Goal: Task Accomplishment & Management: Use online tool/utility

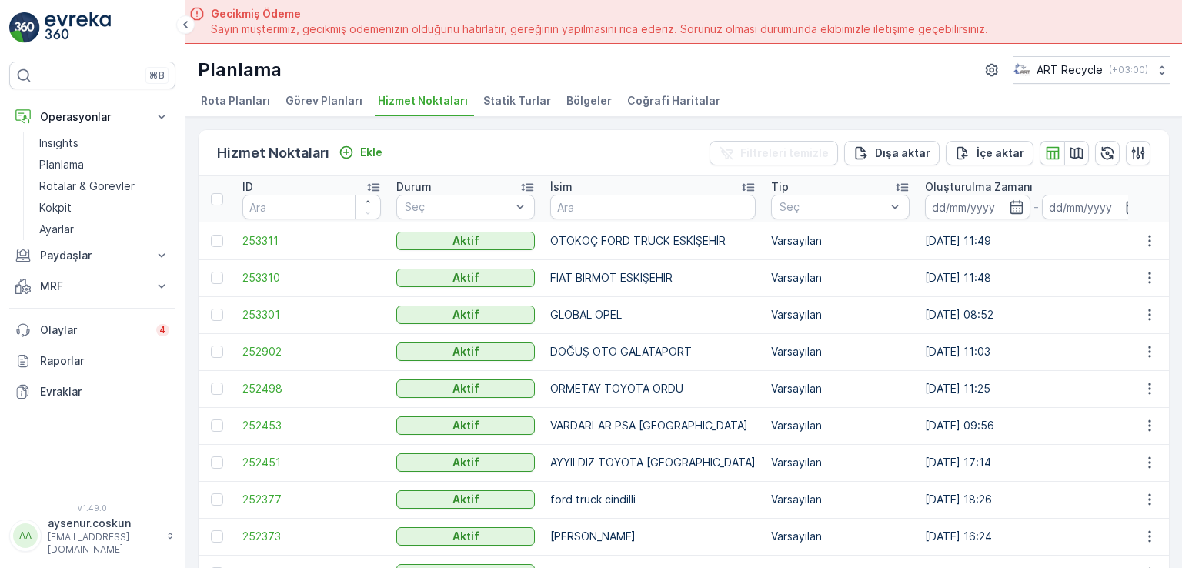
scroll to position [43, 0]
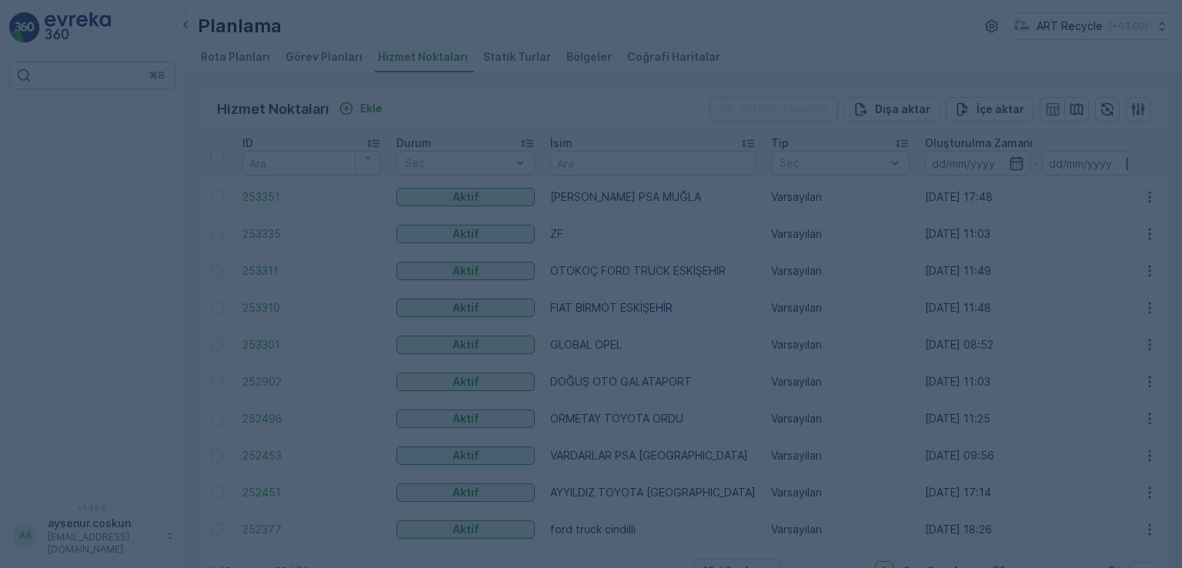
click at [603, 161] on div at bounding box center [591, 284] width 1182 height 568
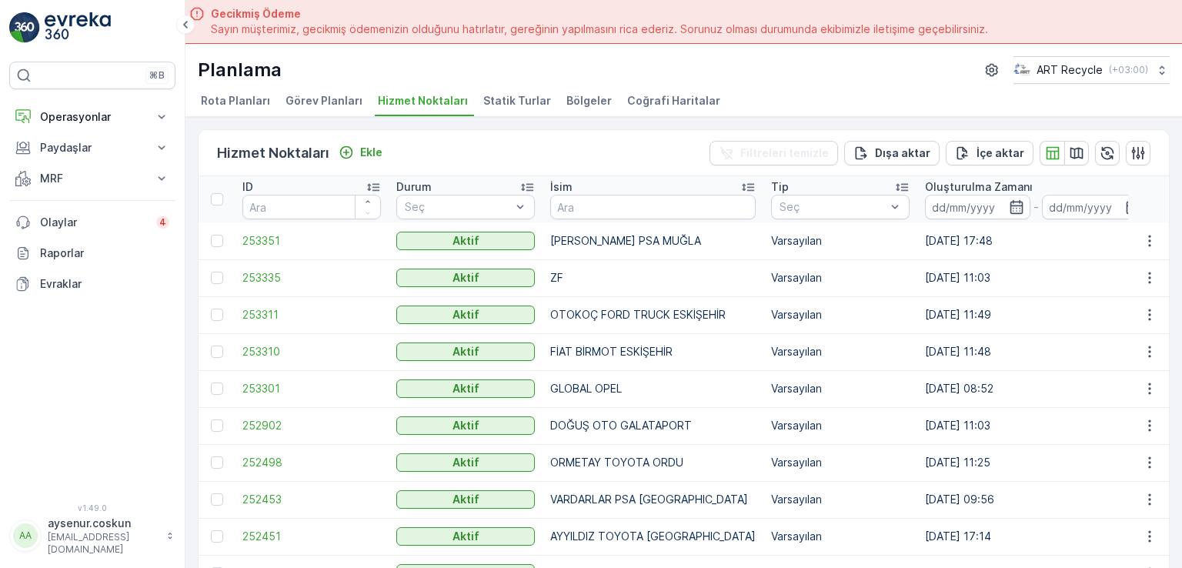
click at [603, 161] on div "Hizmet Noktaları Ekle Filtreleri temizle Dışa aktar İçe aktar" at bounding box center [684, 153] width 970 height 46
click at [608, 210] on input "text" at bounding box center [652, 207] width 205 height 25
type input "ÜLKÜ"
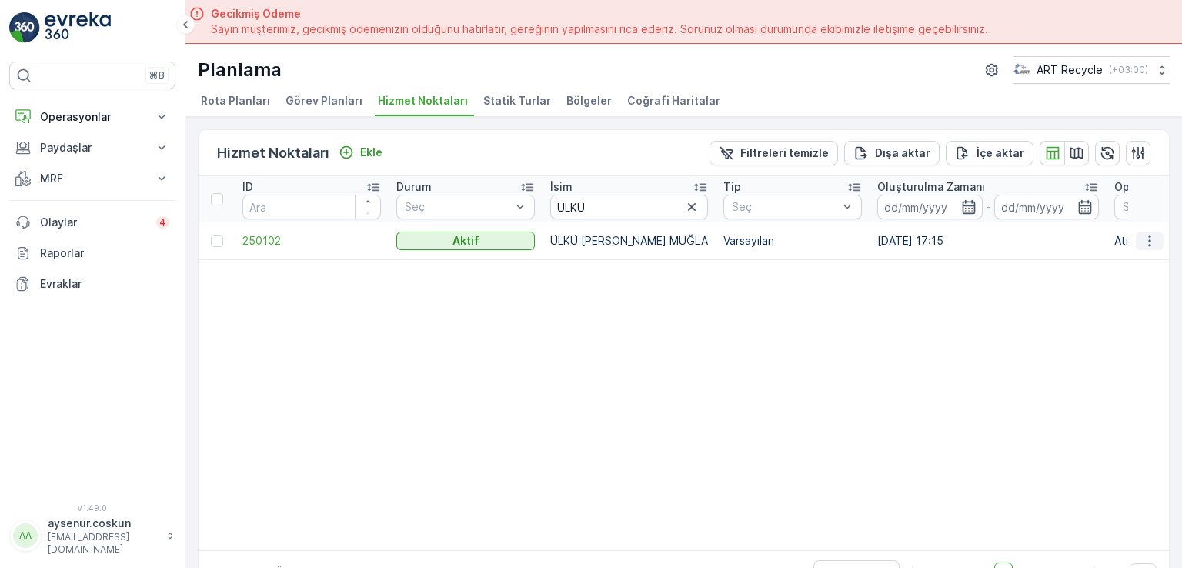
click at [1142, 233] on icon "button" at bounding box center [1149, 240] width 15 height 15
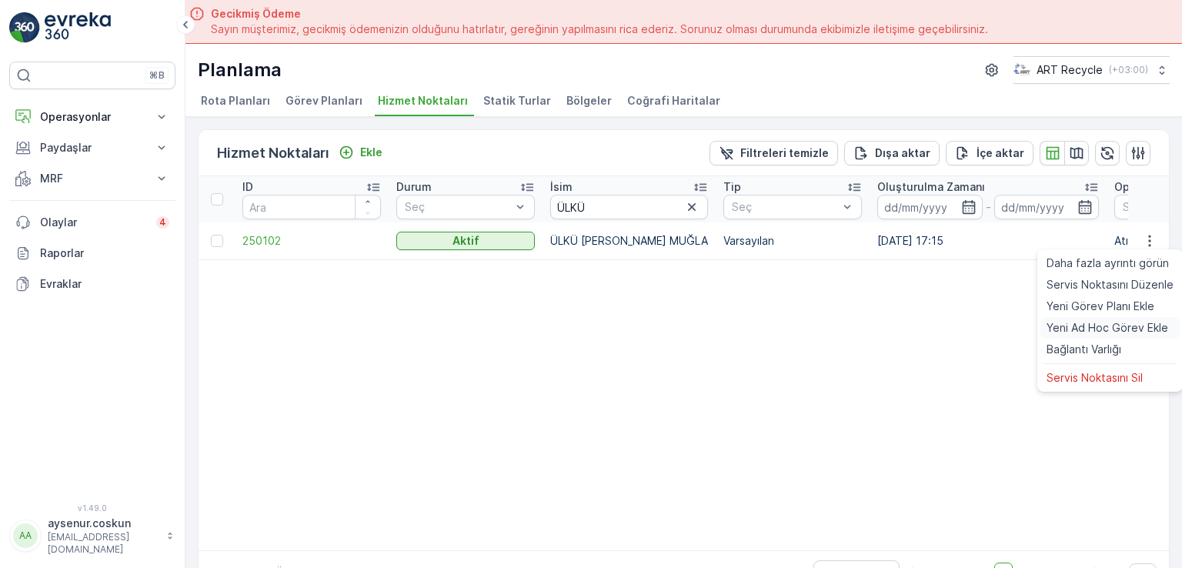
click at [1143, 335] on div "Yeni Ad Hoc Görev Ekle" at bounding box center [1109, 328] width 139 height 22
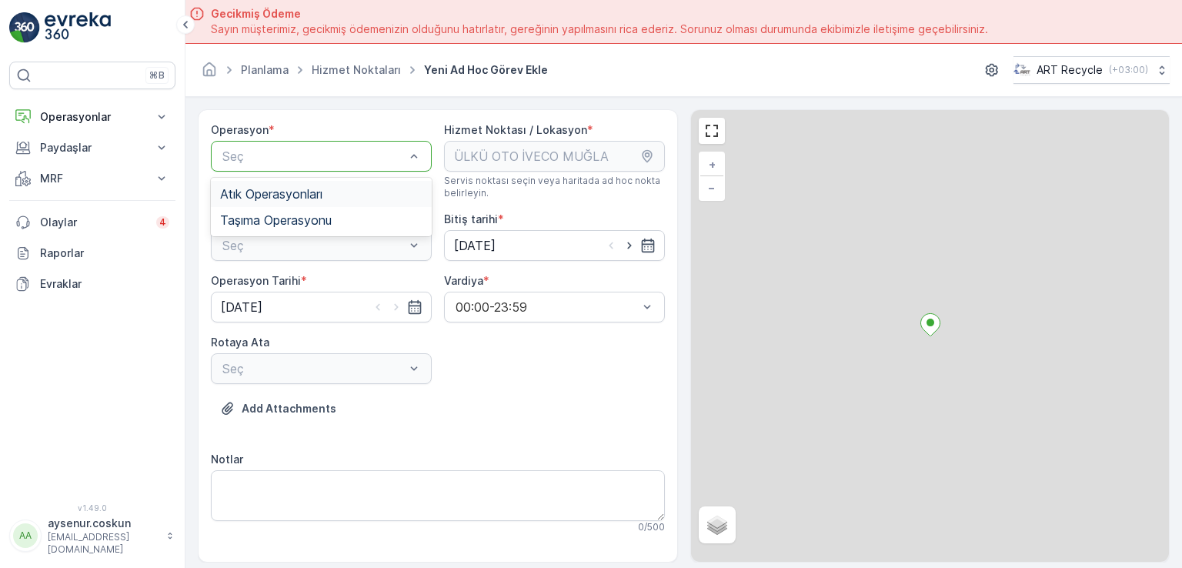
click at [375, 141] on div "Seç" at bounding box center [321, 156] width 221 height 31
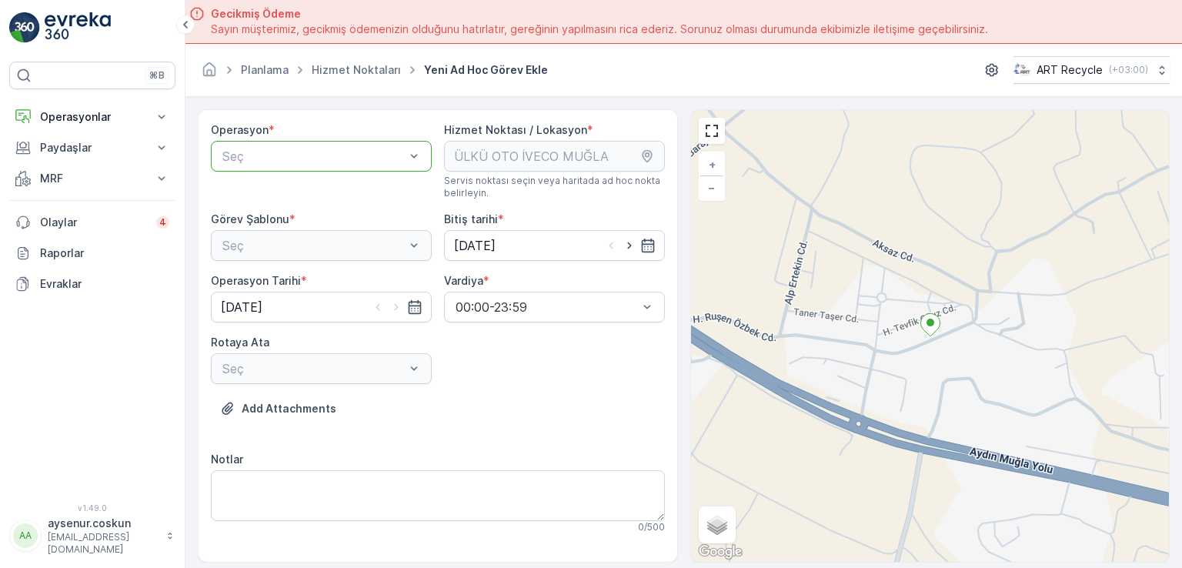
click at [348, 151] on div at bounding box center [313, 156] width 185 height 14
click at [355, 200] on div "Atık Operasyonları" at bounding box center [321, 194] width 221 height 26
click at [370, 232] on div "Seç" at bounding box center [321, 245] width 221 height 31
click at [376, 287] on div "Atık Toplama" at bounding box center [321, 283] width 202 height 14
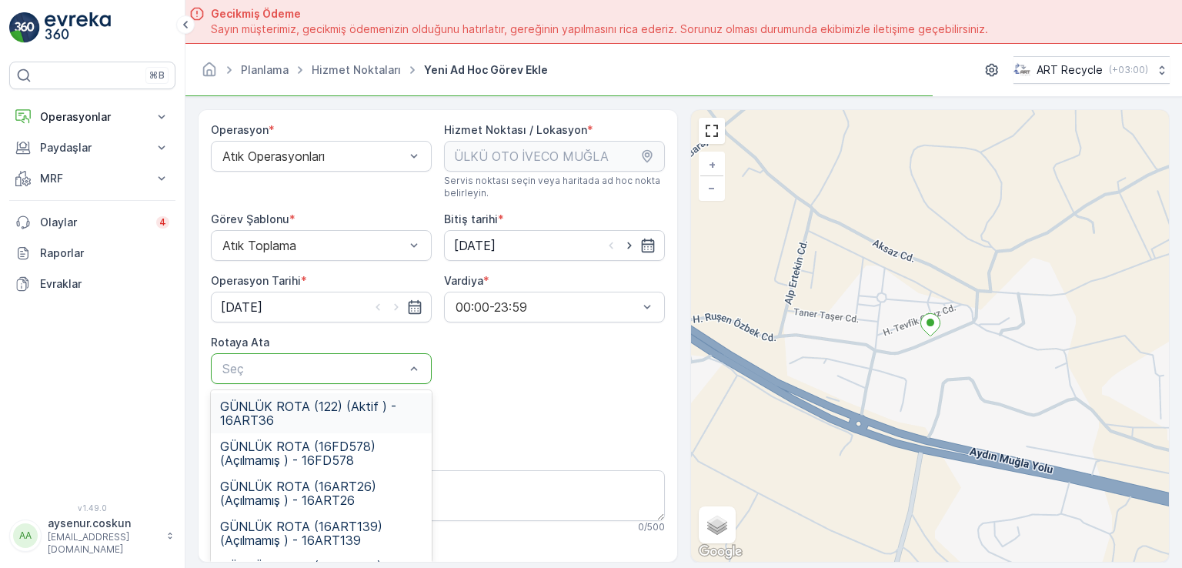
click at [372, 374] on div at bounding box center [313, 369] width 185 height 14
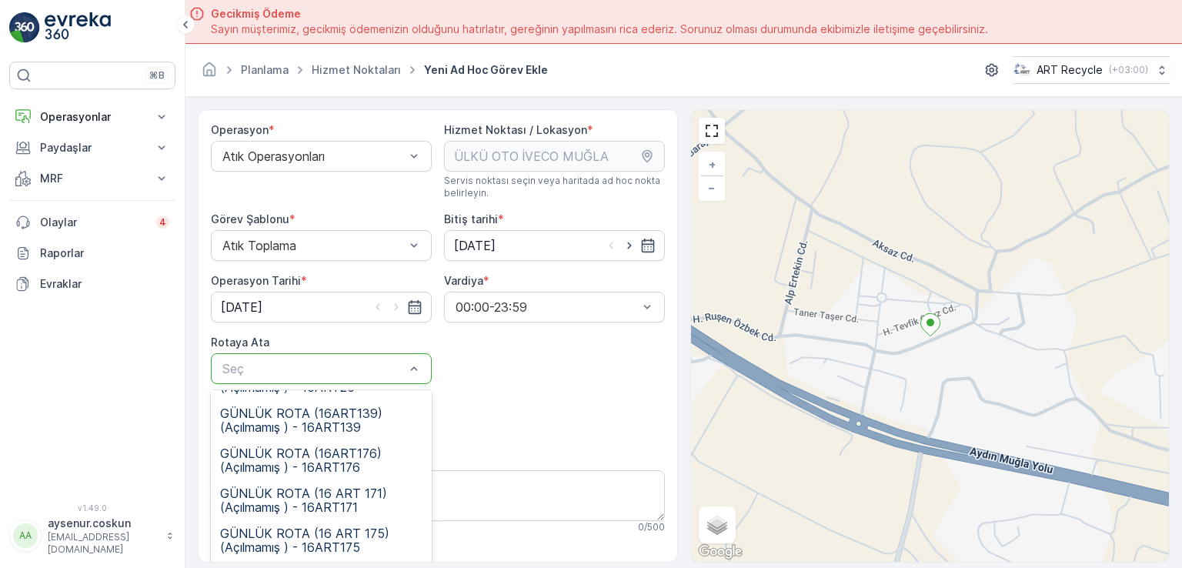
scroll to position [114, 0]
click at [379, 497] on span "GÜNLÜK ROTA (16 ART 171) (Açılmamış ) - 16ART171" at bounding box center [321, 500] width 202 height 28
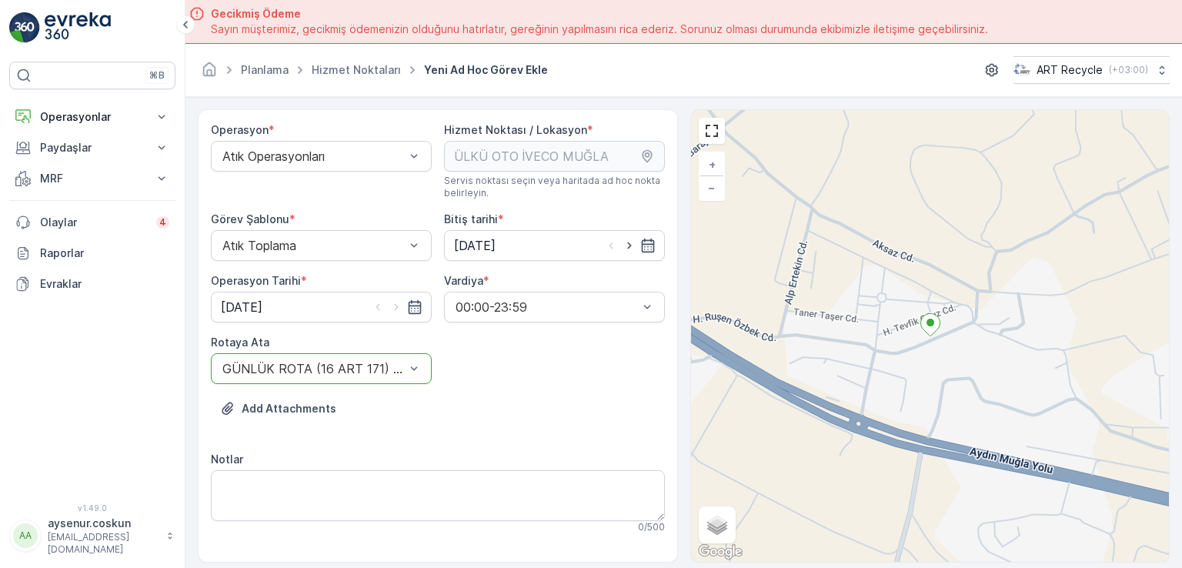
click at [527, 435] on div "Add Attachments" at bounding box center [438, 417] width 454 height 43
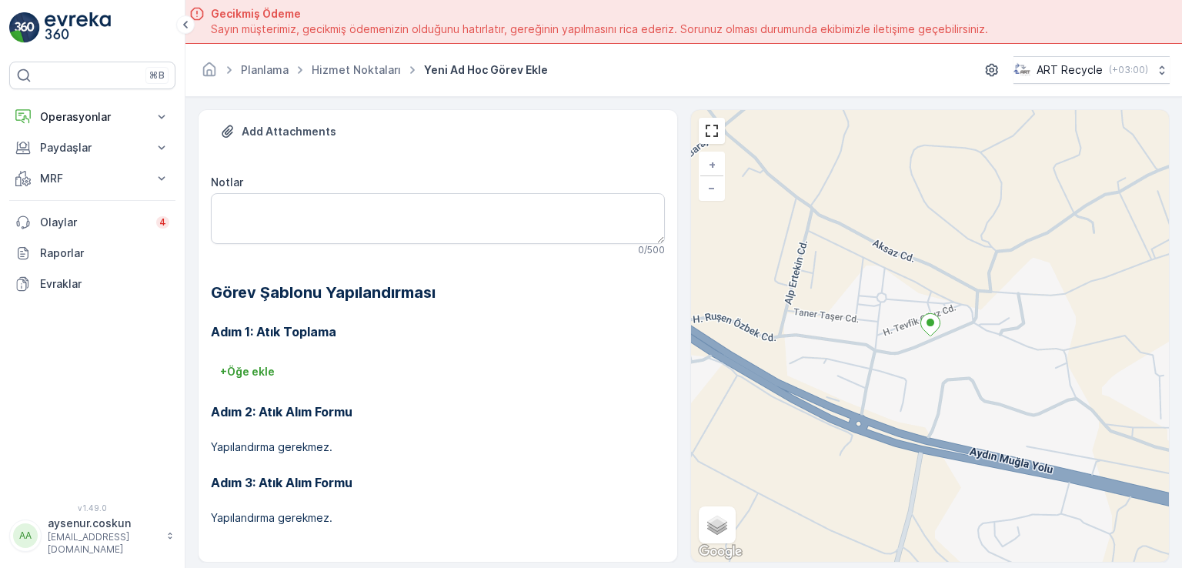
scroll to position [43, 0]
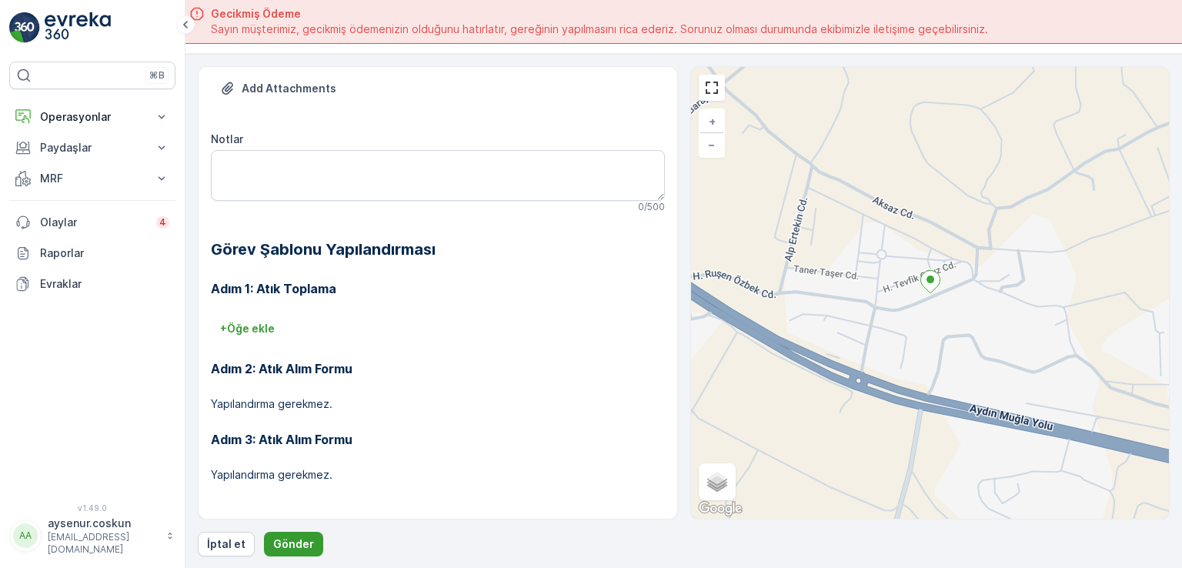
click at [279, 533] on button "Gönder" at bounding box center [293, 544] width 59 height 25
